Goal: Browse casually

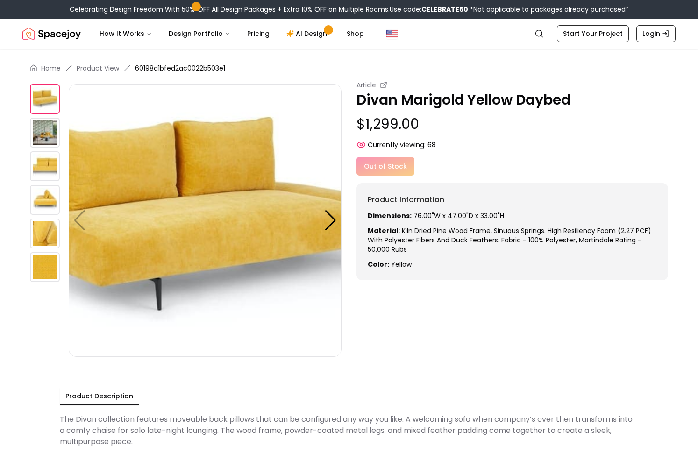
click at [46, 193] on img at bounding box center [45, 200] width 30 height 30
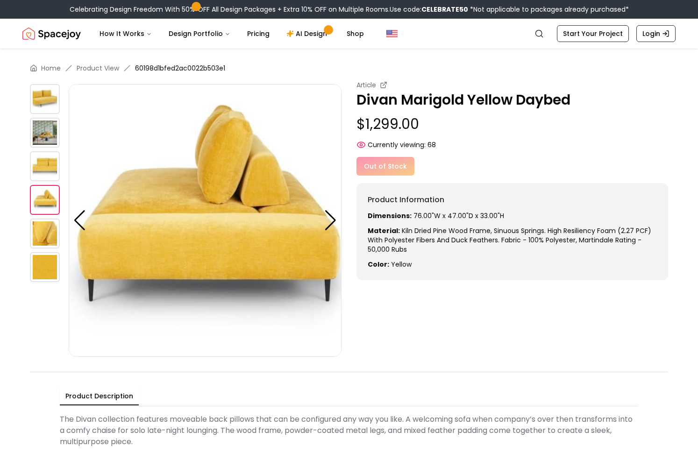
click at [43, 163] on img at bounding box center [45, 166] width 30 height 30
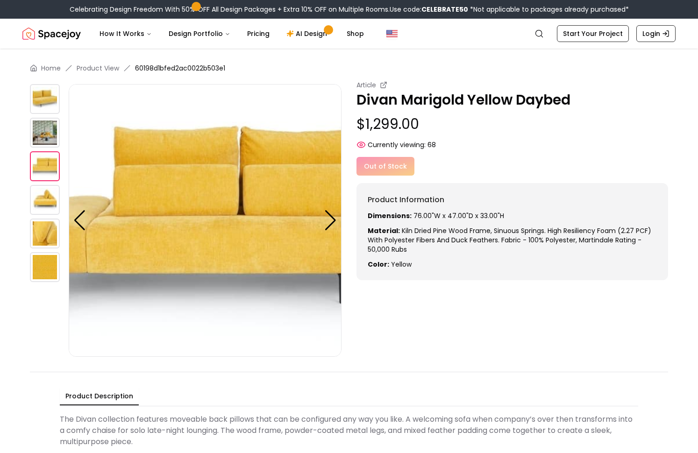
click at [43, 103] on img at bounding box center [45, 99] width 30 height 30
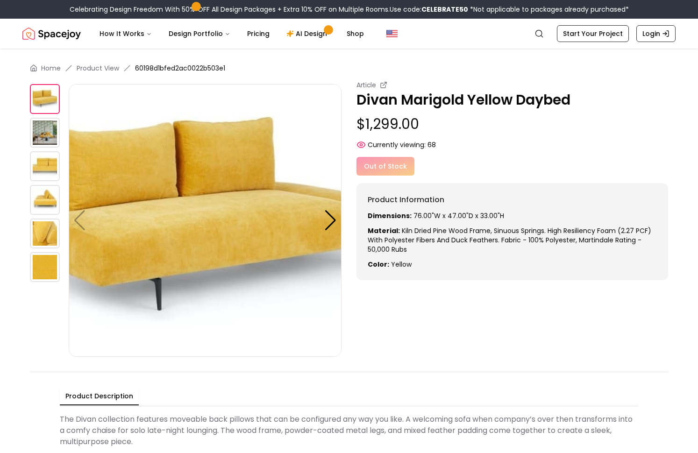
click at [49, 132] on img at bounding box center [45, 133] width 30 height 30
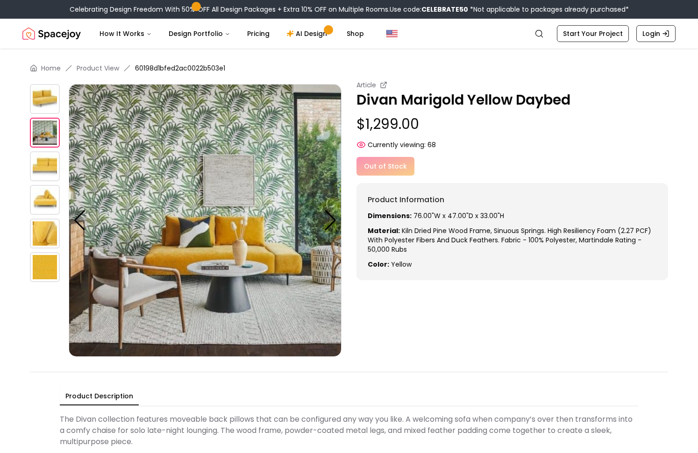
click at [48, 162] on img at bounding box center [45, 166] width 30 height 30
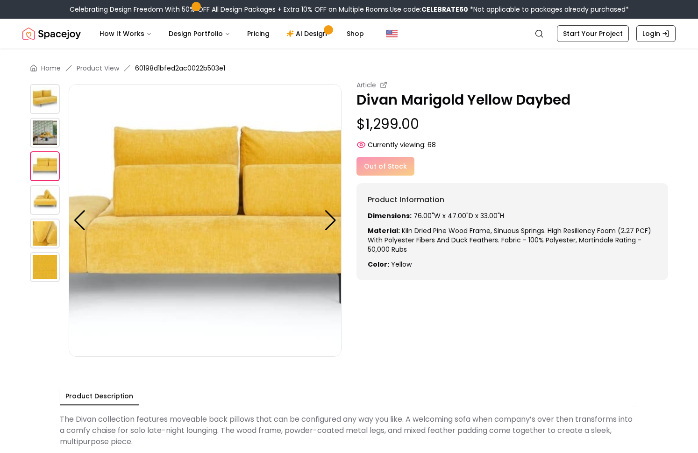
click at [43, 203] on img at bounding box center [45, 200] width 30 height 30
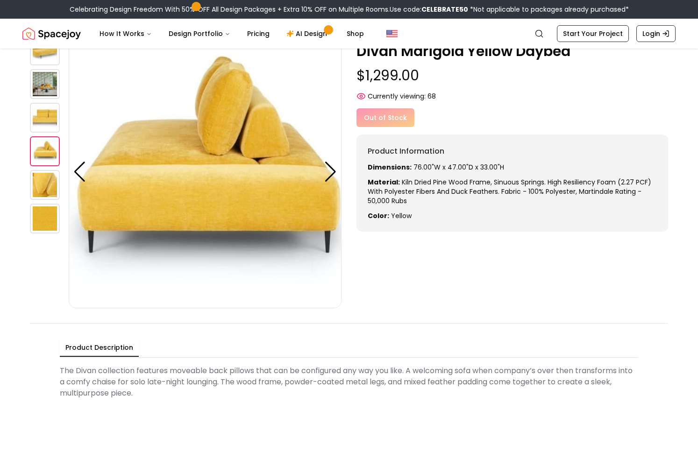
scroll to position [47, 0]
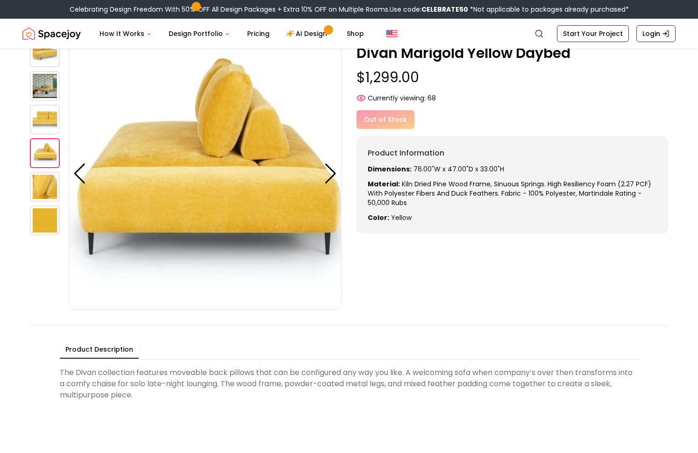
click at [42, 217] on img at bounding box center [45, 221] width 30 height 30
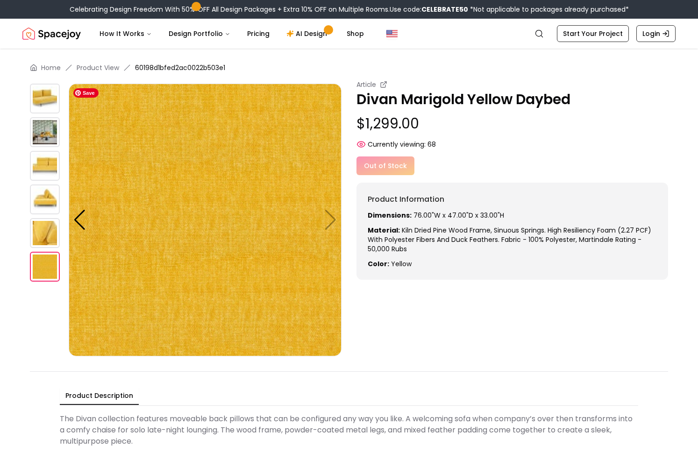
scroll to position [0, 0]
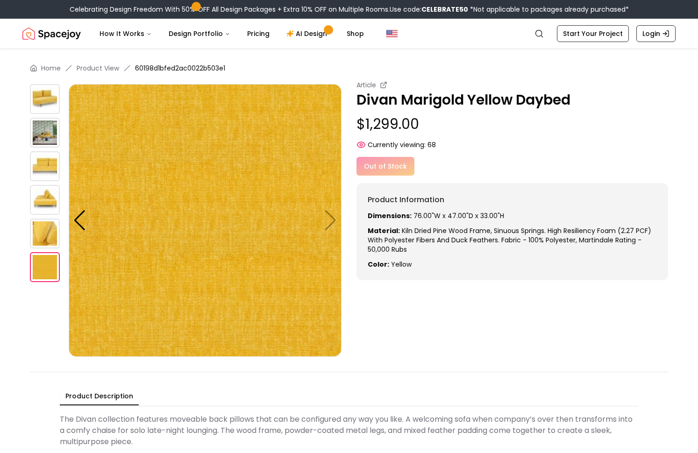
click at [48, 233] on img at bounding box center [45, 234] width 30 height 30
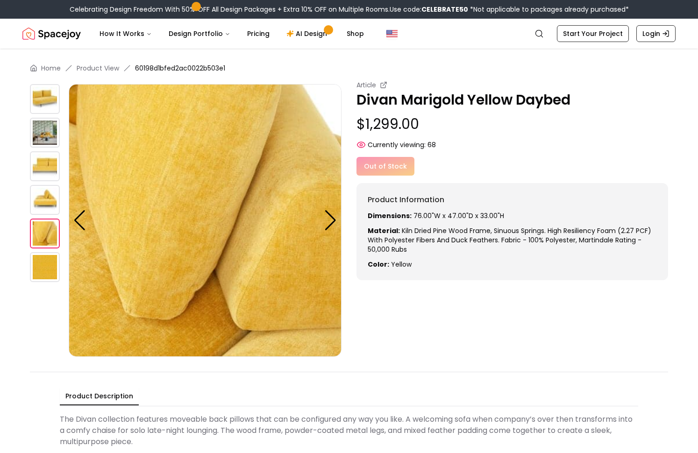
click at [49, 196] on img at bounding box center [45, 200] width 30 height 30
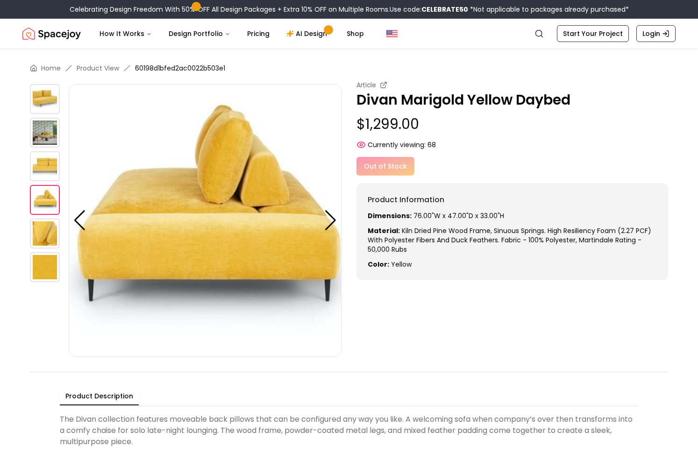
click at [44, 165] on img at bounding box center [45, 166] width 30 height 30
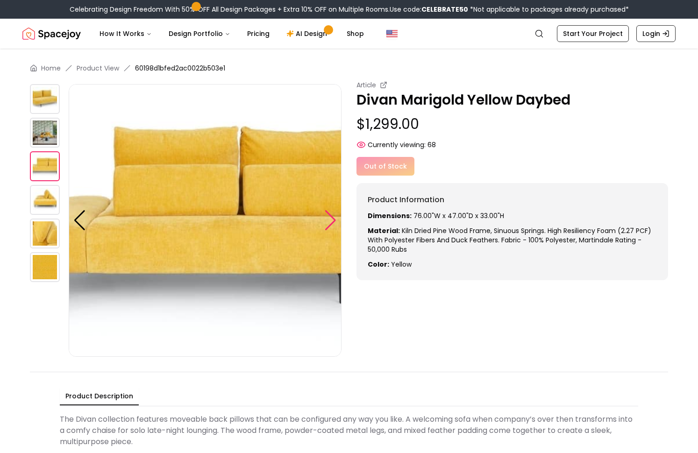
click at [329, 221] on div at bounding box center [330, 220] width 13 height 21
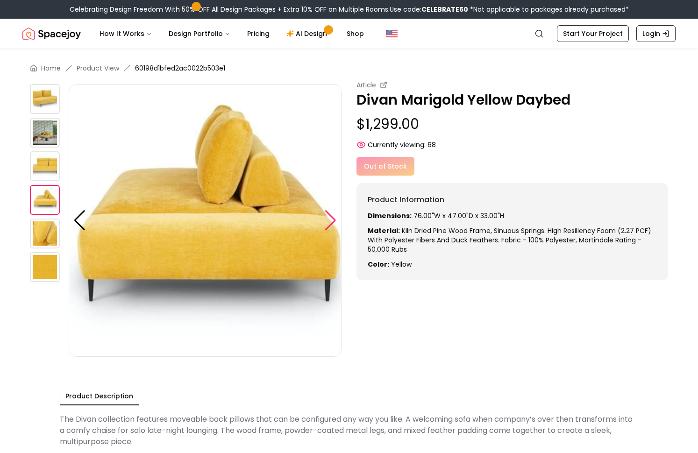
click at [329, 221] on div at bounding box center [330, 220] width 13 height 21
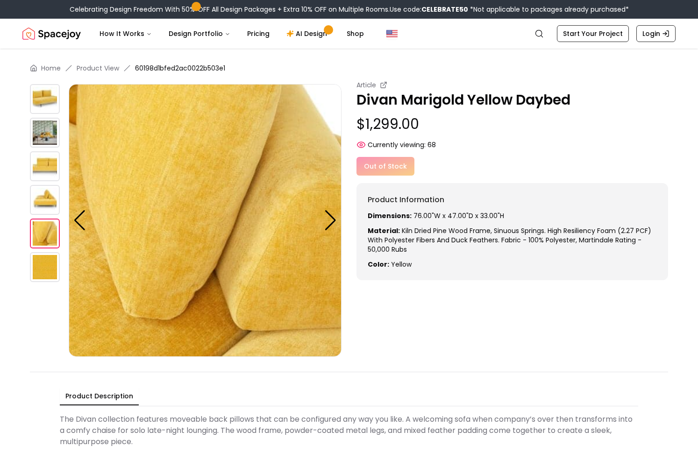
click at [48, 135] on img at bounding box center [45, 133] width 30 height 30
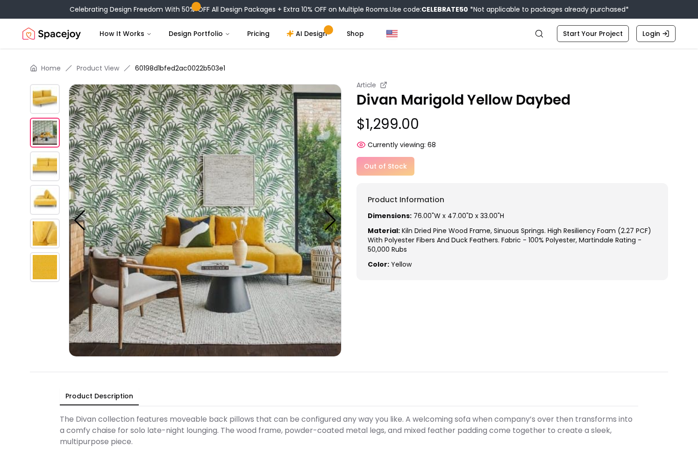
click at [40, 100] on img at bounding box center [45, 99] width 30 height 30
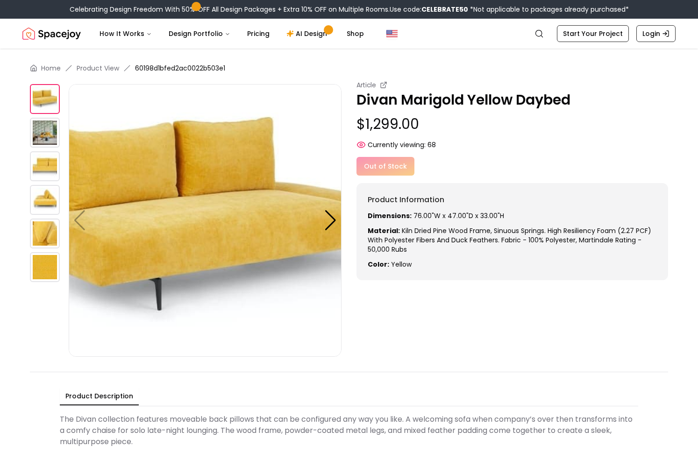
click at [43, 164] on img at bounding box center [45, 166] width 30 height 30
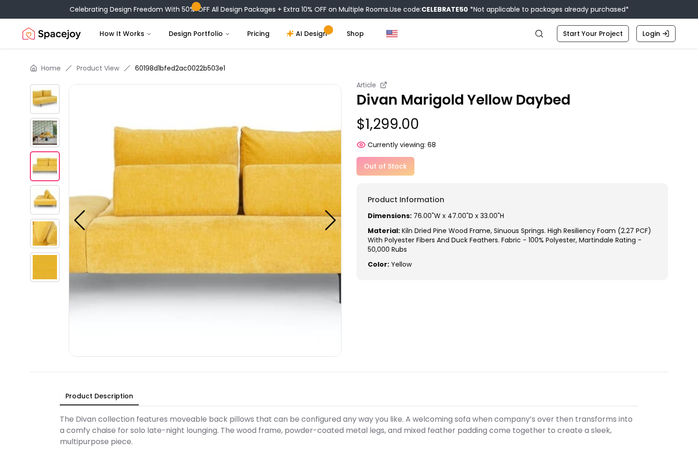
click at [42, 137] on img at bounding box center [45, 133] width 30 height 30
